Goal: Navigation & Orientation: Find specific page/section

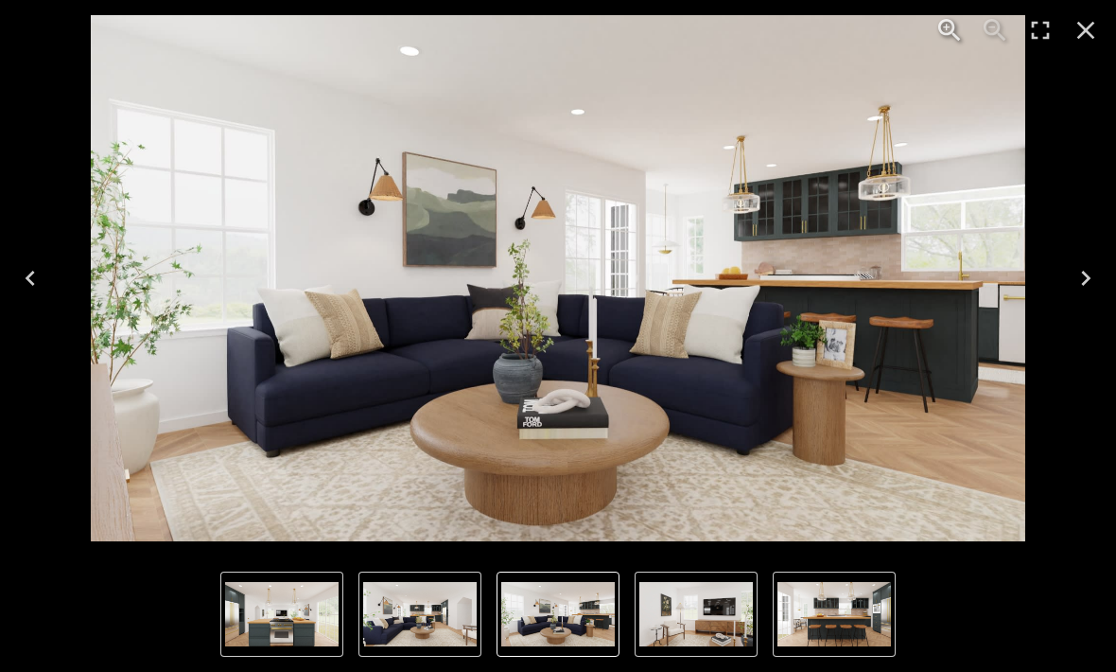
scroll to position [3327, 0]
click at [1097, 270] on icon "Next" at bounding box center [1086, 278] width 30 height 30
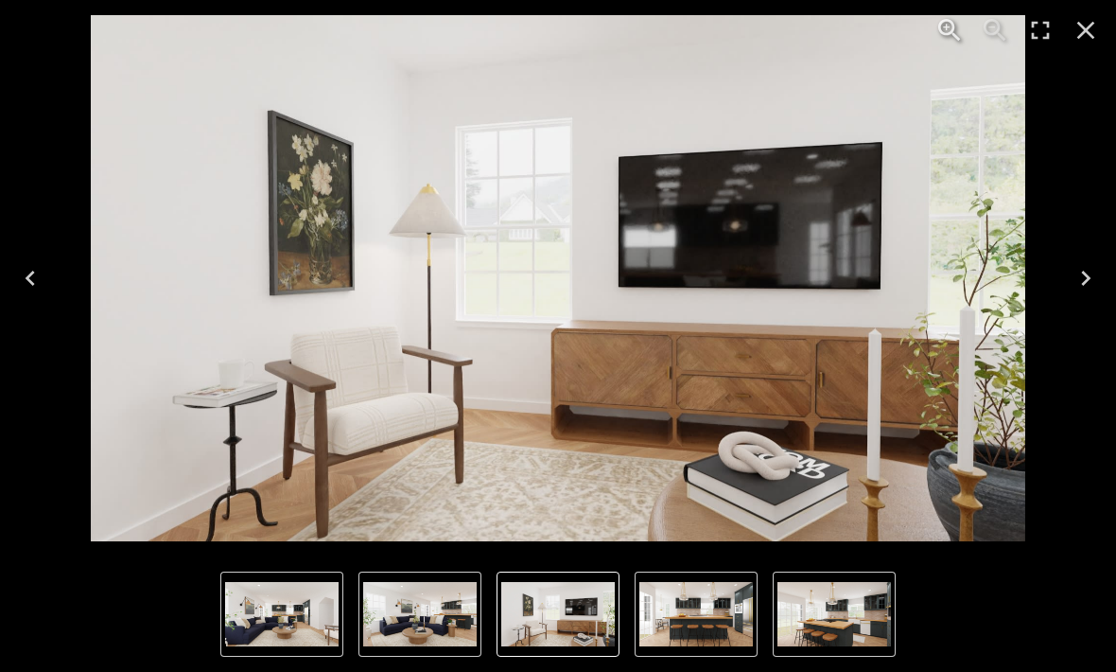
click at [1090, 276] on icon "Next" at bounding box center [1086, 278] width 30 height 30
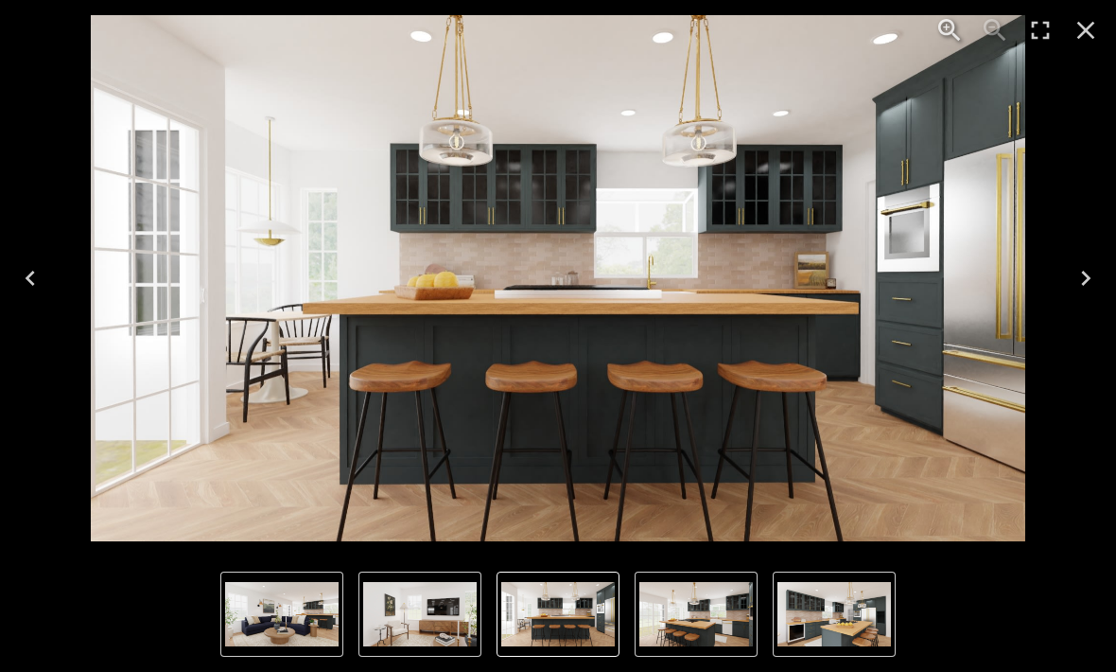
click at [1089, 266] on icon "Next" at bounding box center [1086, 278] width 30 height 30
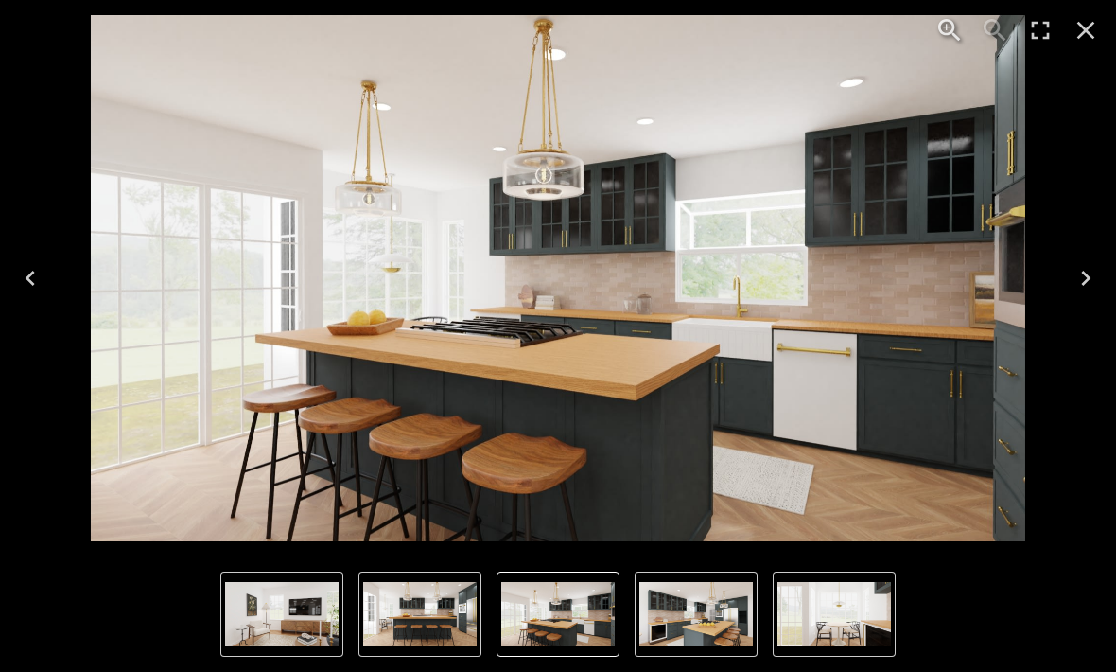
click at [33, 294] on button "Previous" at bounding box center [30, 278] width 61 height 76
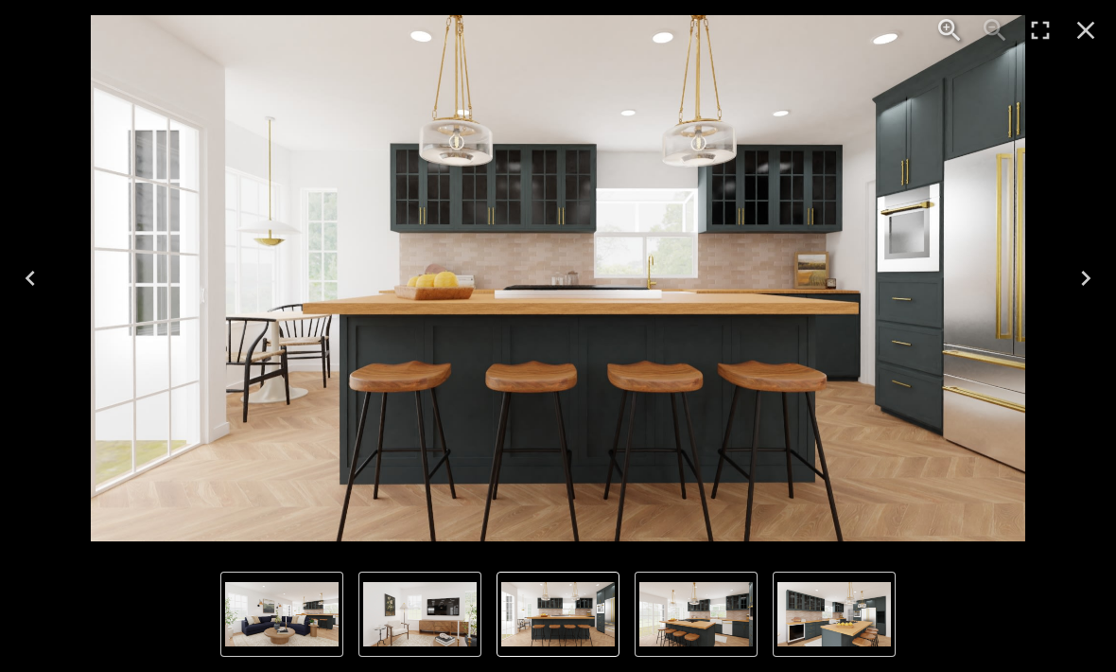
click at [1082, 290] on icon "Next" at bounding box center [1086, 278] width 30 height 30
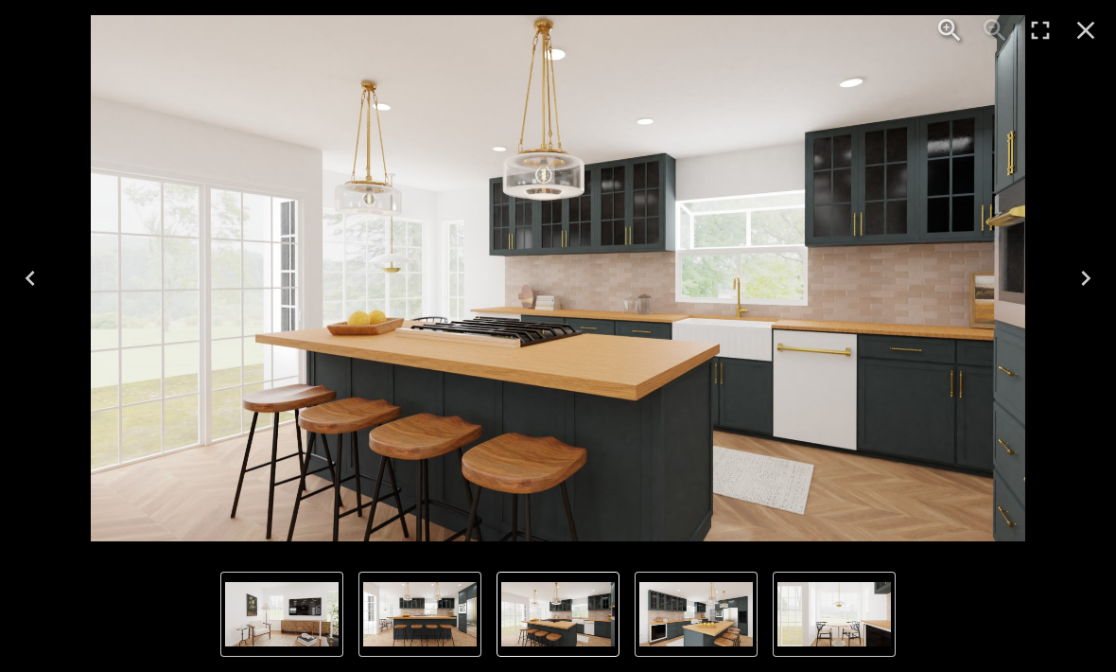
click at [1084, 284] on icon "Next" at bounding box center [1085, 278] width 9 height 15
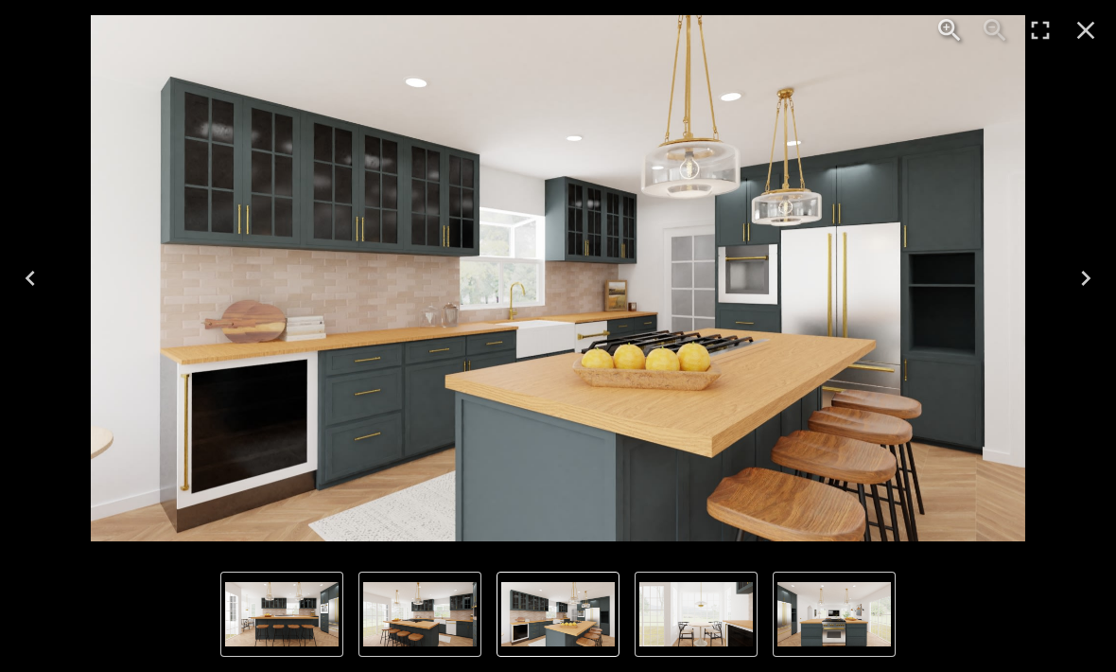
click at [1075, 33] on icon "Close" at bounding box center [1086, 30] width 30 height 30
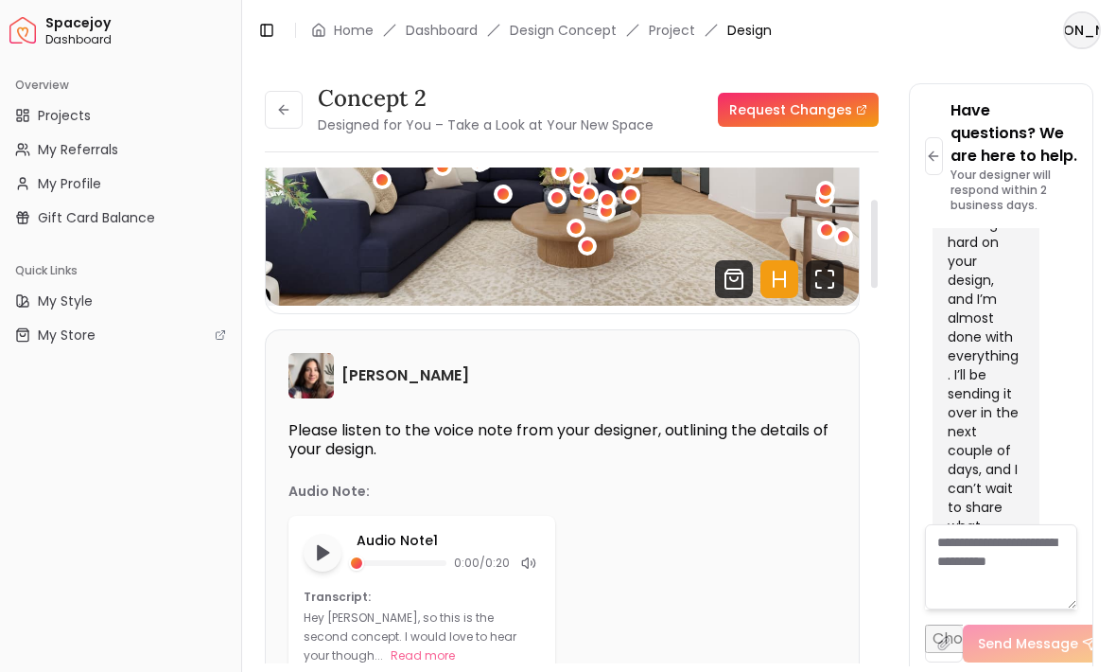
scroll to position [201, 0]
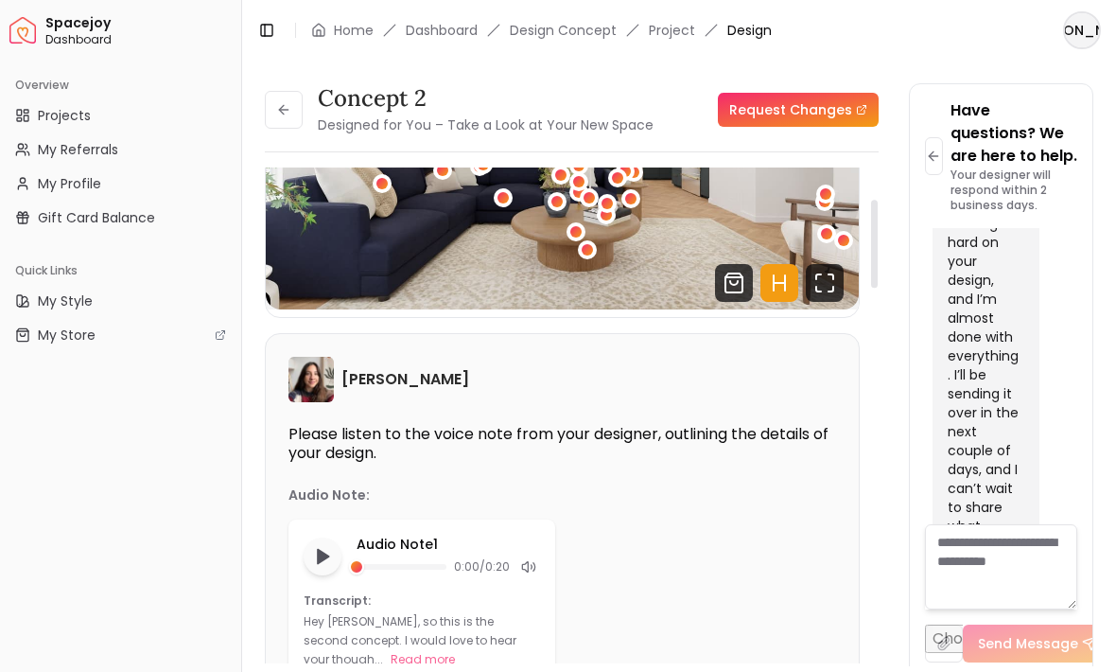
click at [320, 562] on polygon "Play audio note" at bounding box center [323, 556] width 11 height 14
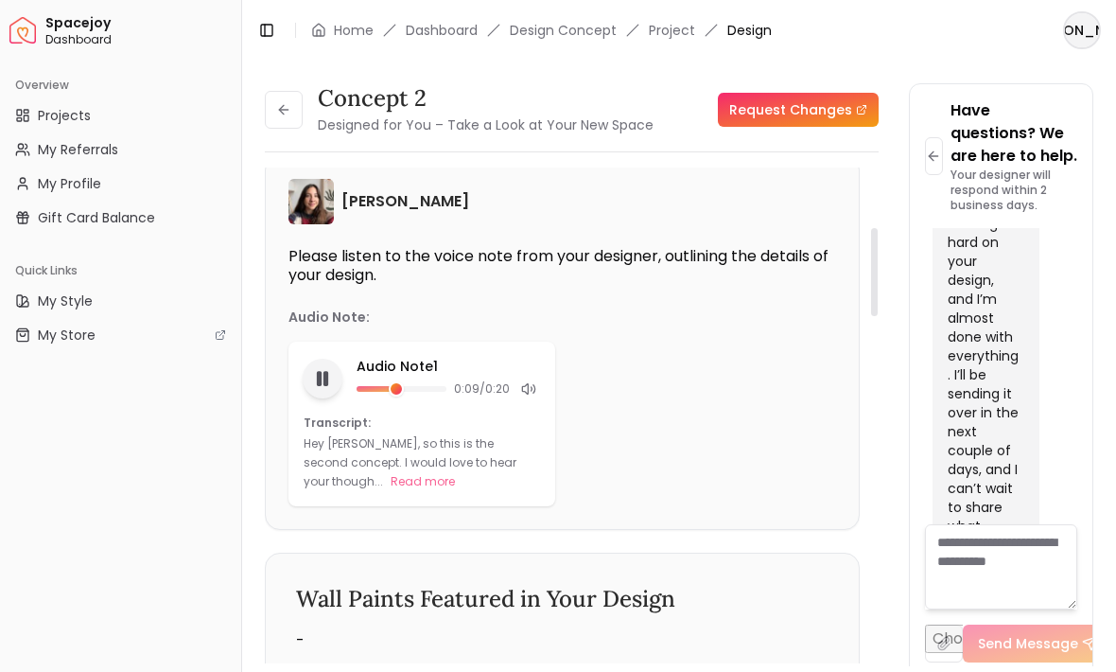
scroll to position [374, 0]
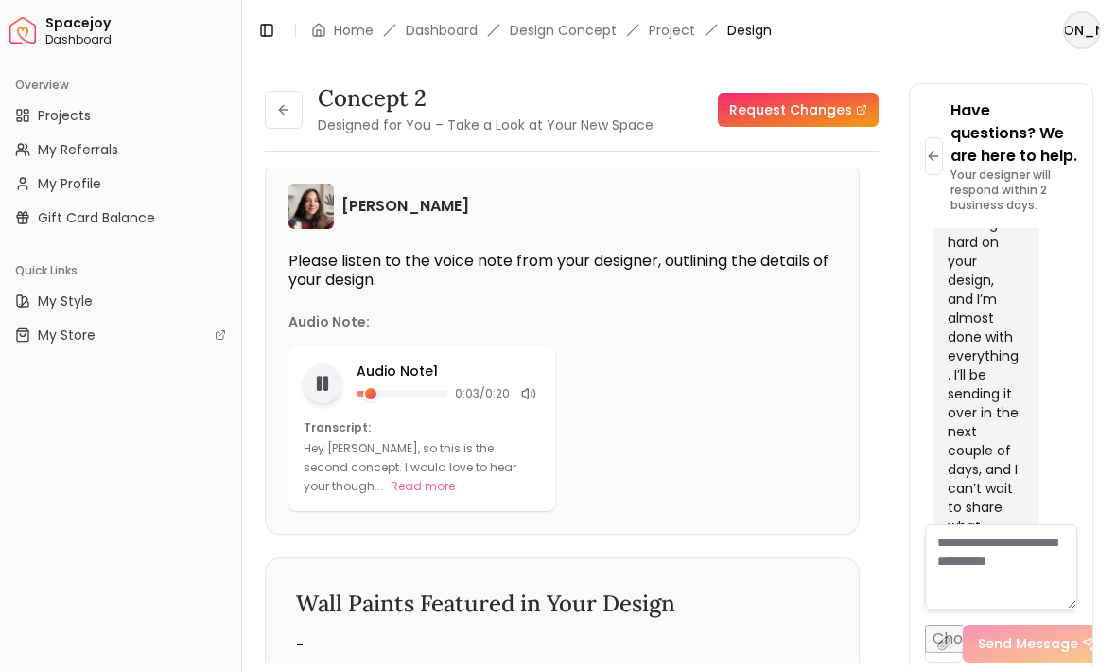
click at [391, 494] on button "Read more" at bounding box center [423, 486] width 64 height 19
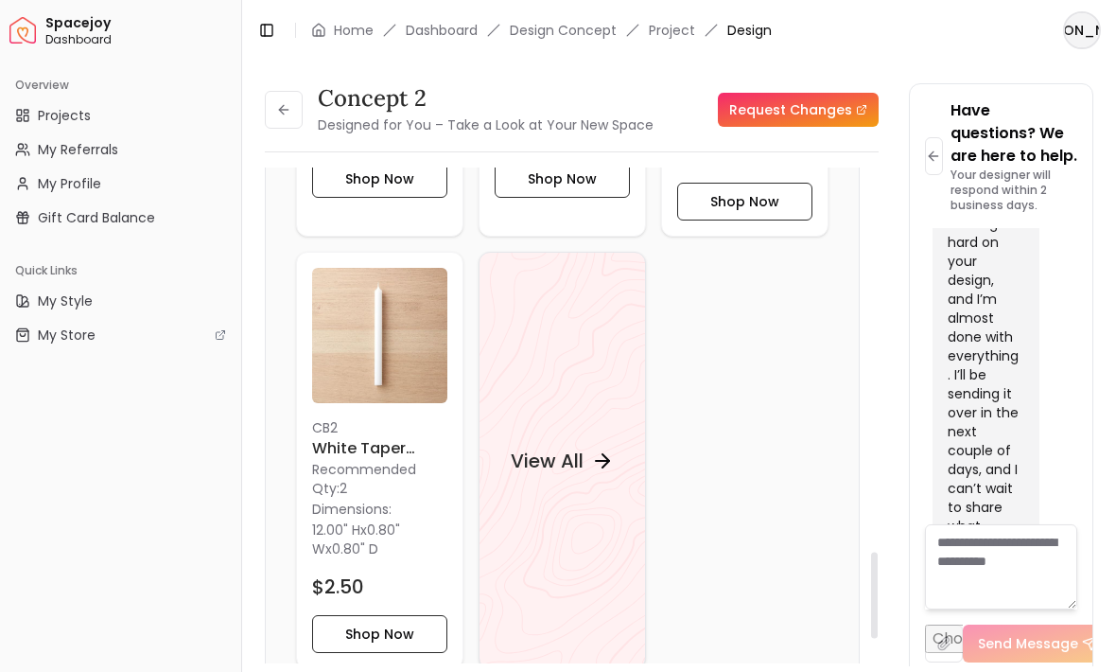
scroll to position [2489, 0]
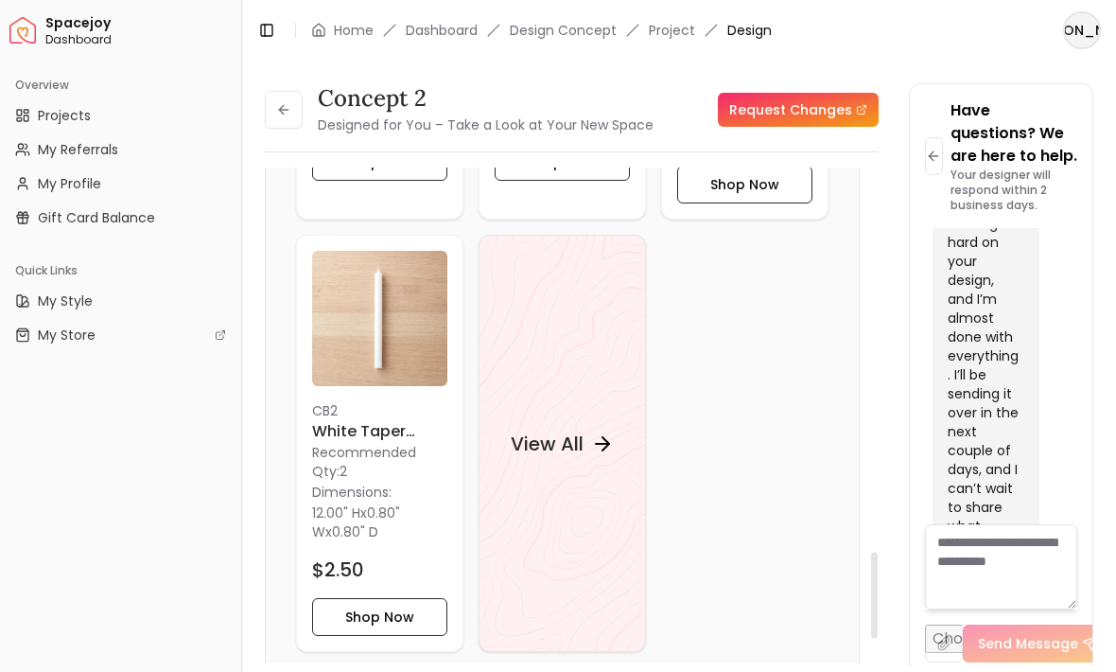
click at [586, 466] on div "View All" at bounding box center [562, 442] width 149 height 57
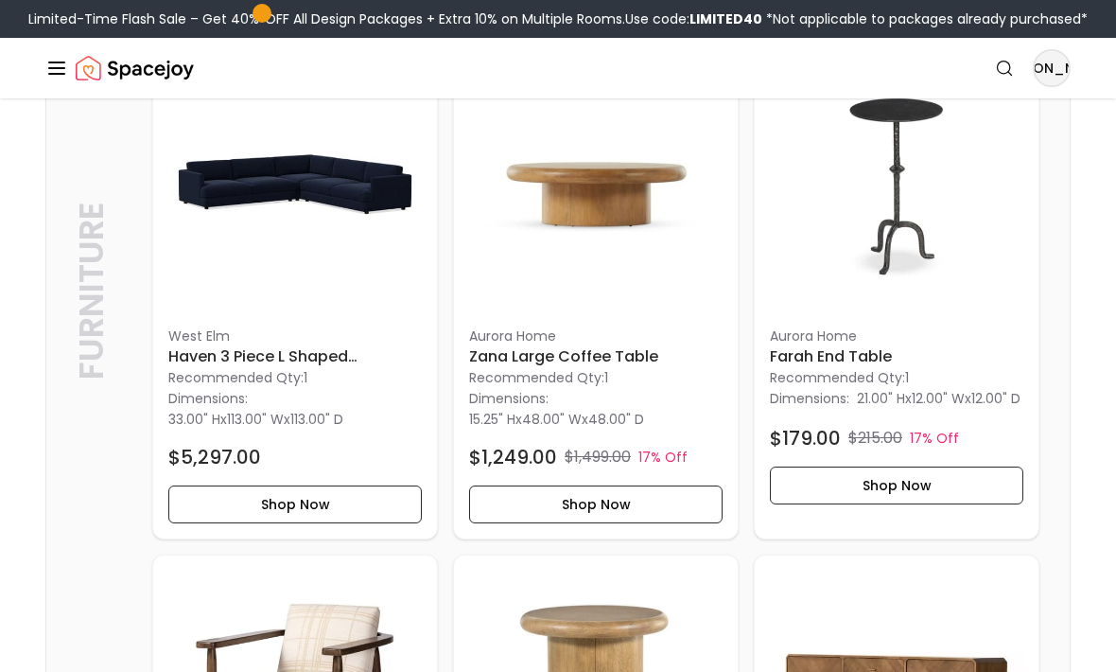
scroll to position [5352, 0]
